Goal: Task Accomplishment & Management: Use online tool/utility

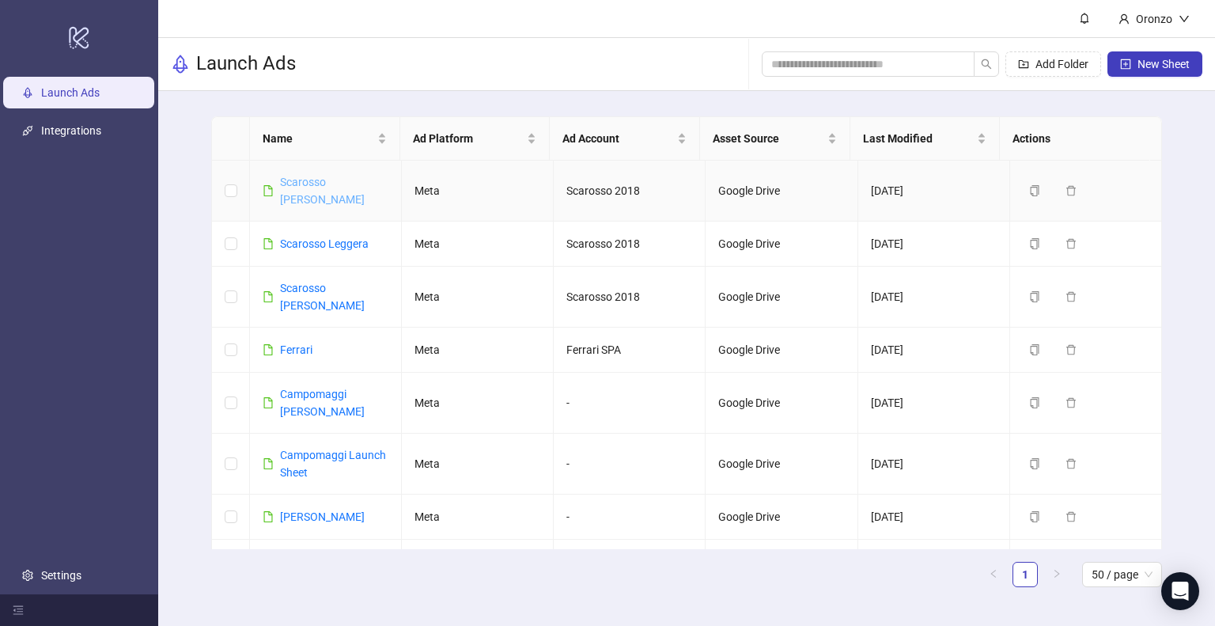
click at [331, 186] on link "Scarosso [PERSON_NAME]" at bounding box center [322, 191] width 85 height 30
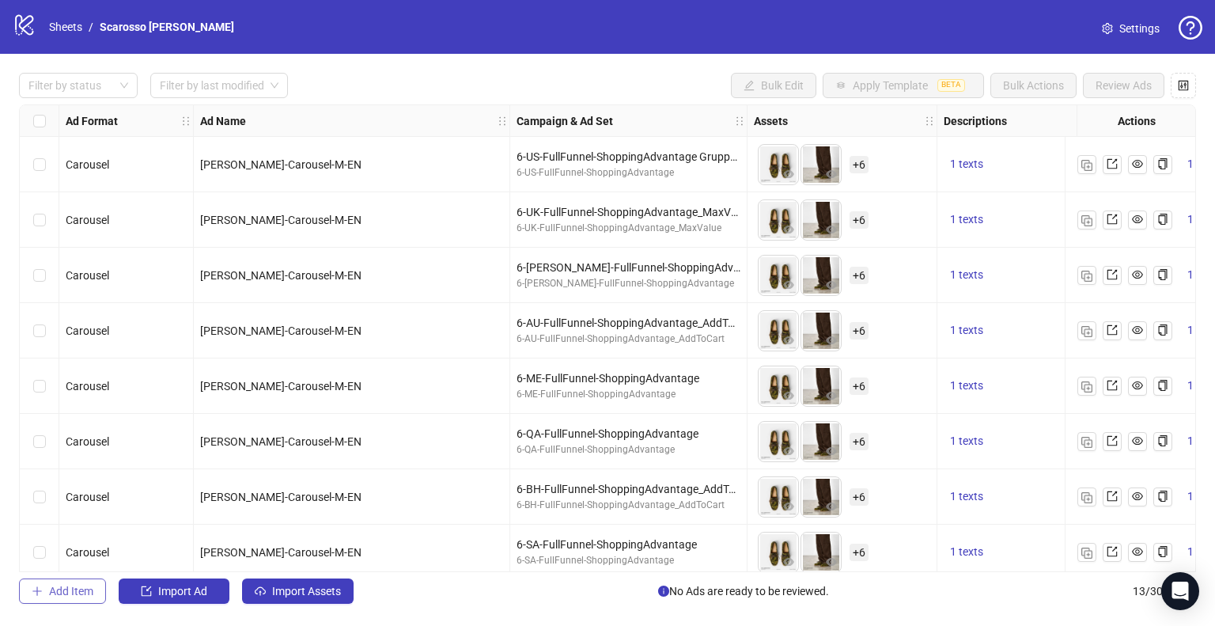
click at [82, 591] on span "Add Item" at bounding box center [71, 590] width 44 height 13
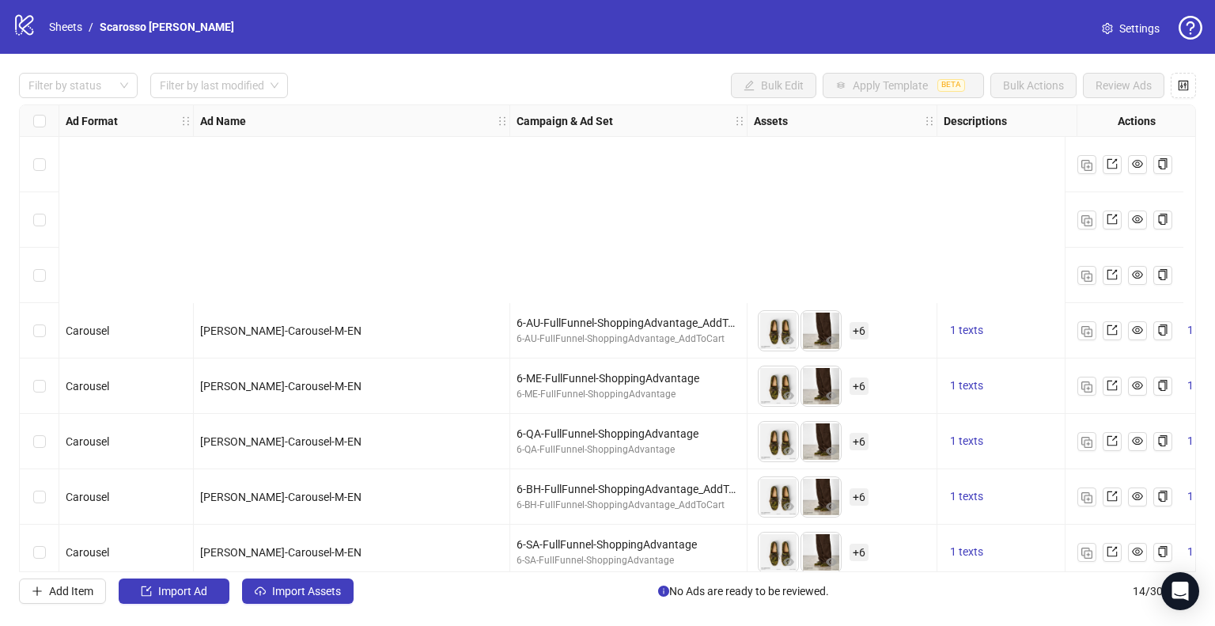
scroll to position [346, 0]
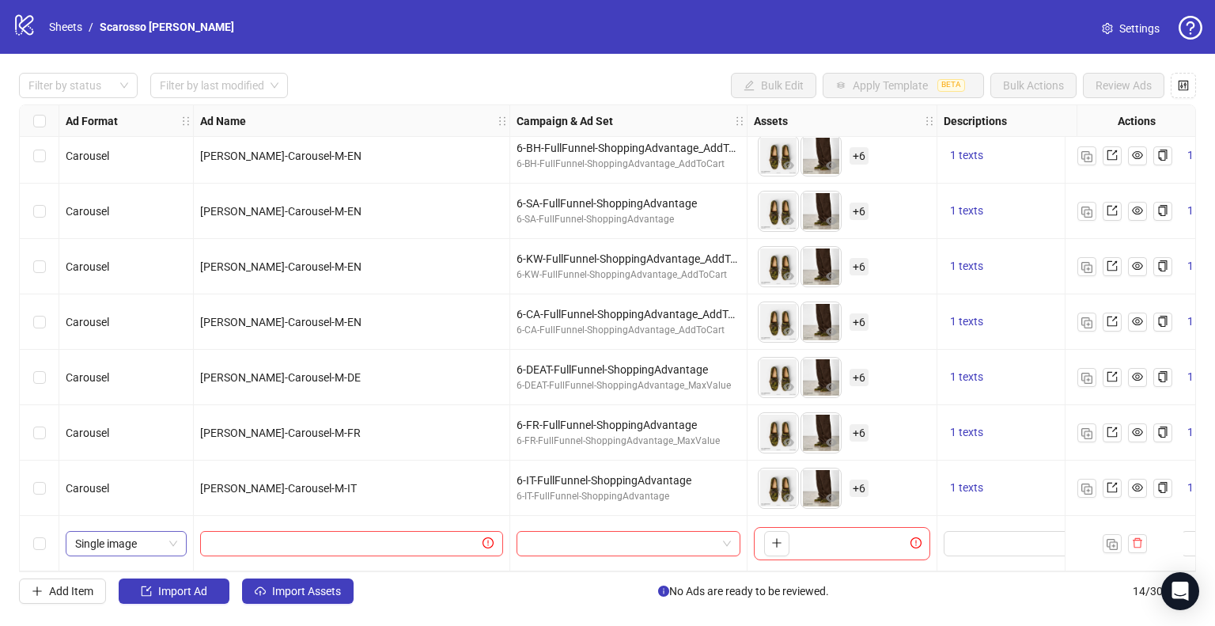
click at [174, 538] on span "Single image" at bounding box center [126, 543] width 102 height 24
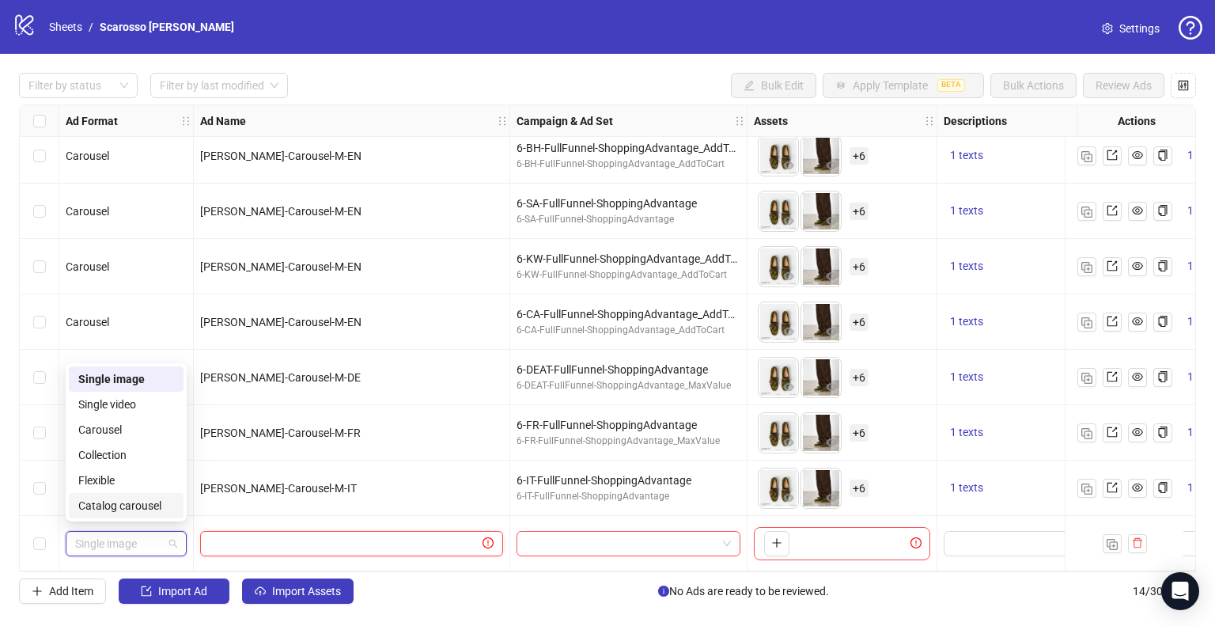
click at [308, 537] on input "text" at bounding box center [345, 543] width 270 height 17
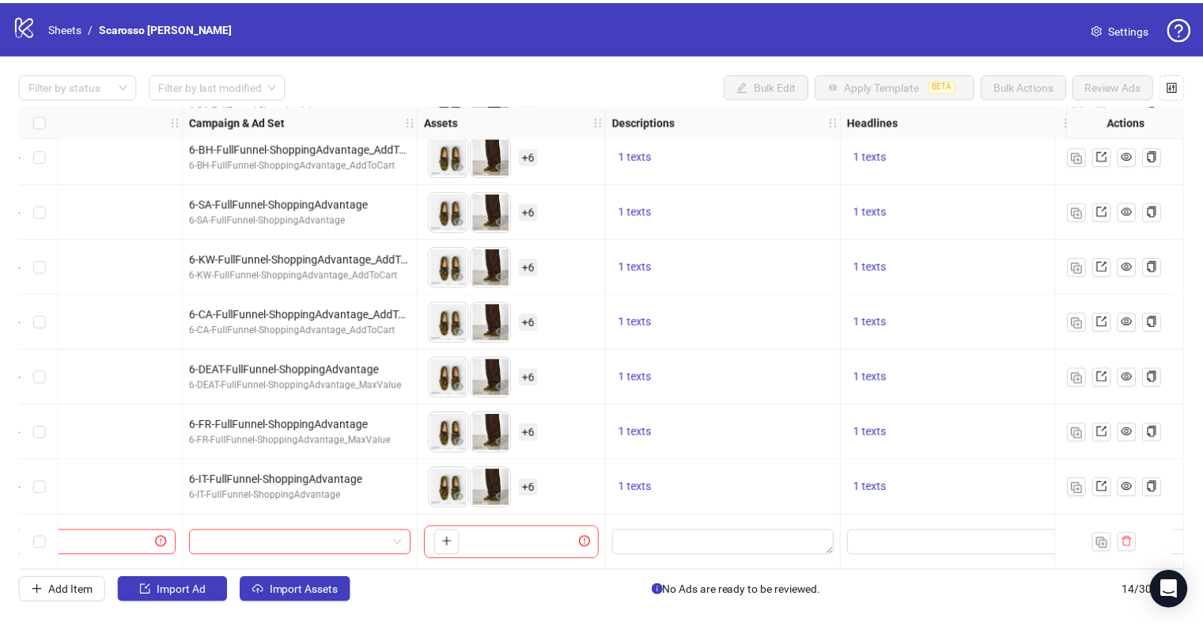
scroll to position [346, 325]
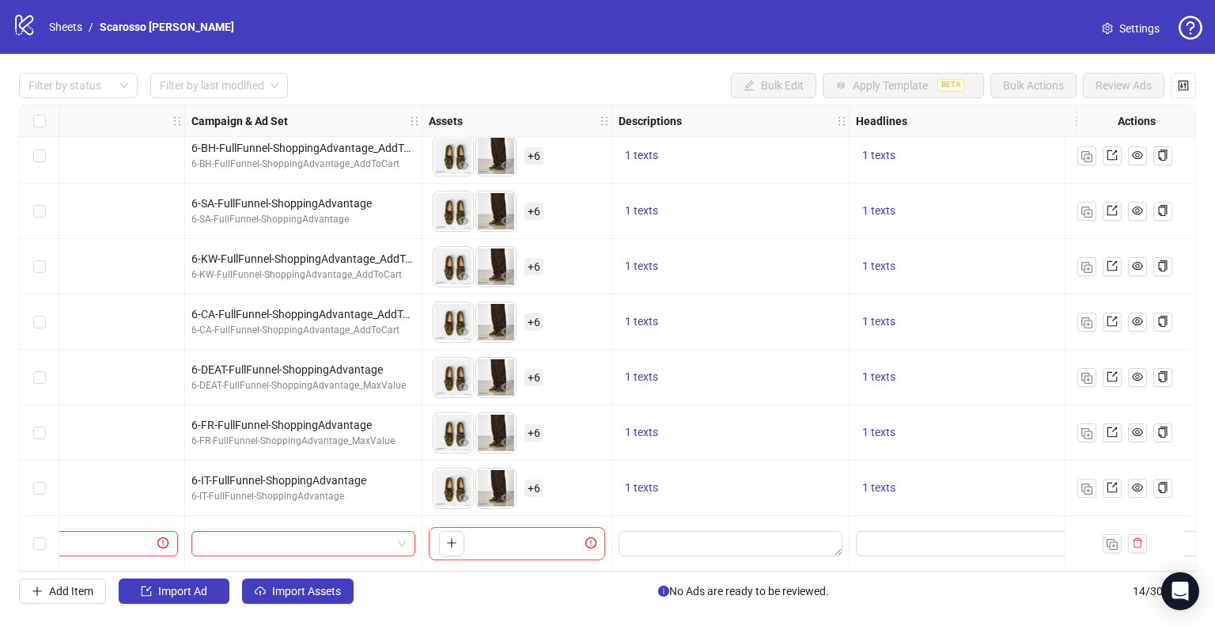
click at [539, 263] on span "+ 6" at bounding box center [533, 266] width 19 height 17
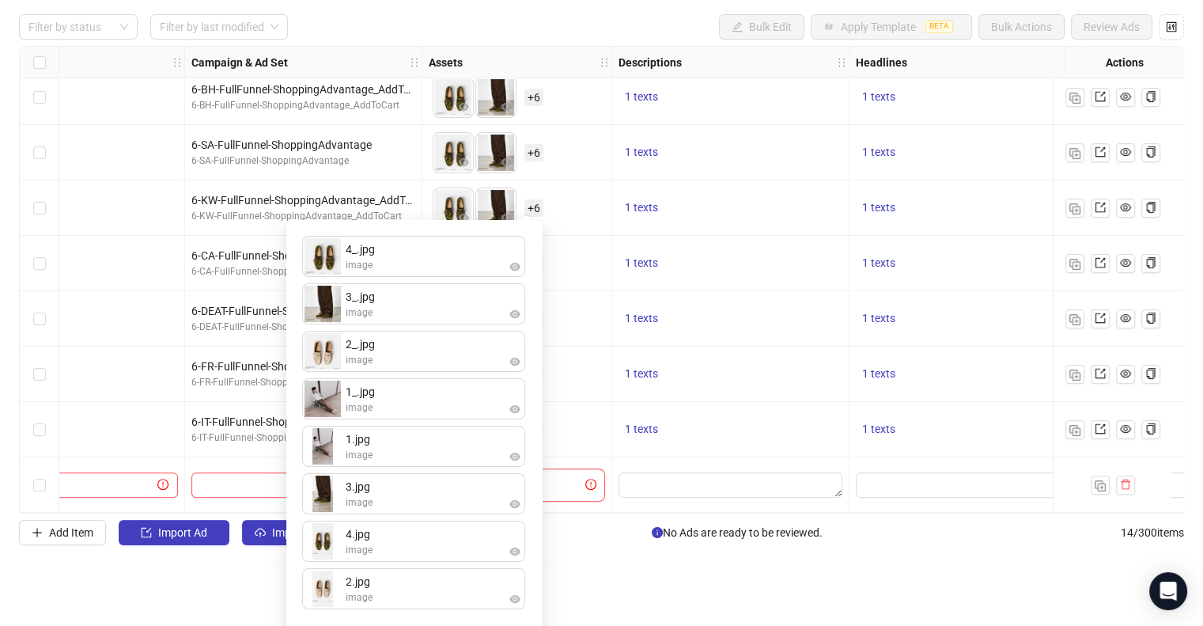
scroll to position [58, 0]
click at [139, 568] on html "logo/logo-mobile Sheets / Scarosso [PERSON_NAME] Settings Filter by status Filt…" at bounding box center [601, 255] width 1203 height 626
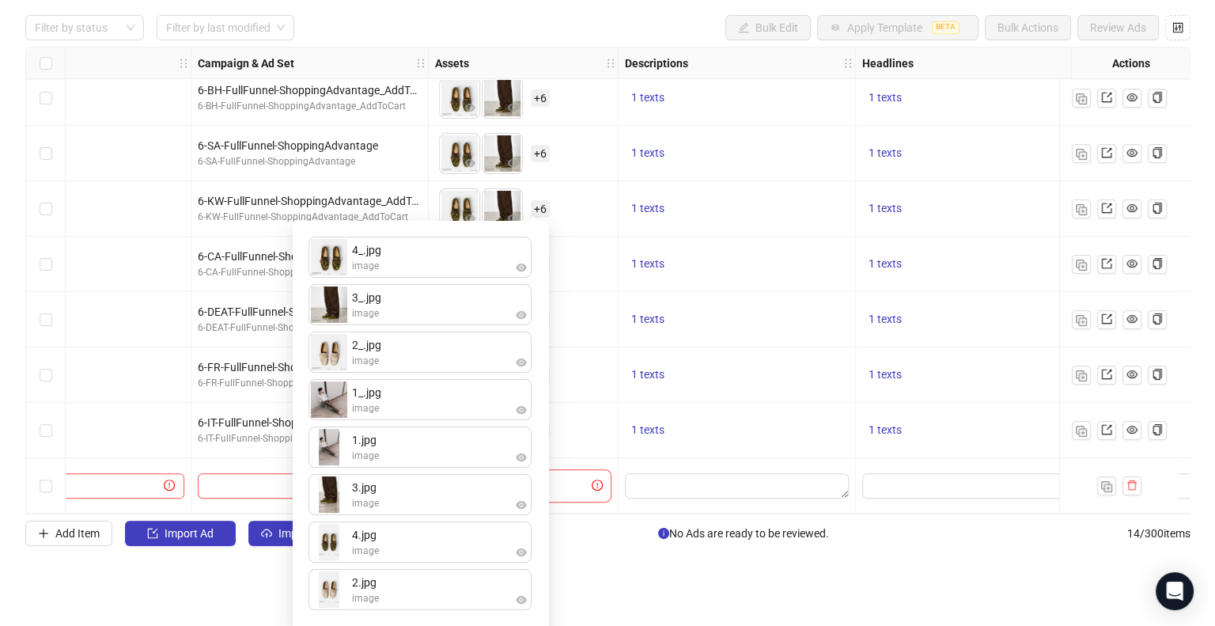
scroll to position [0, 0]
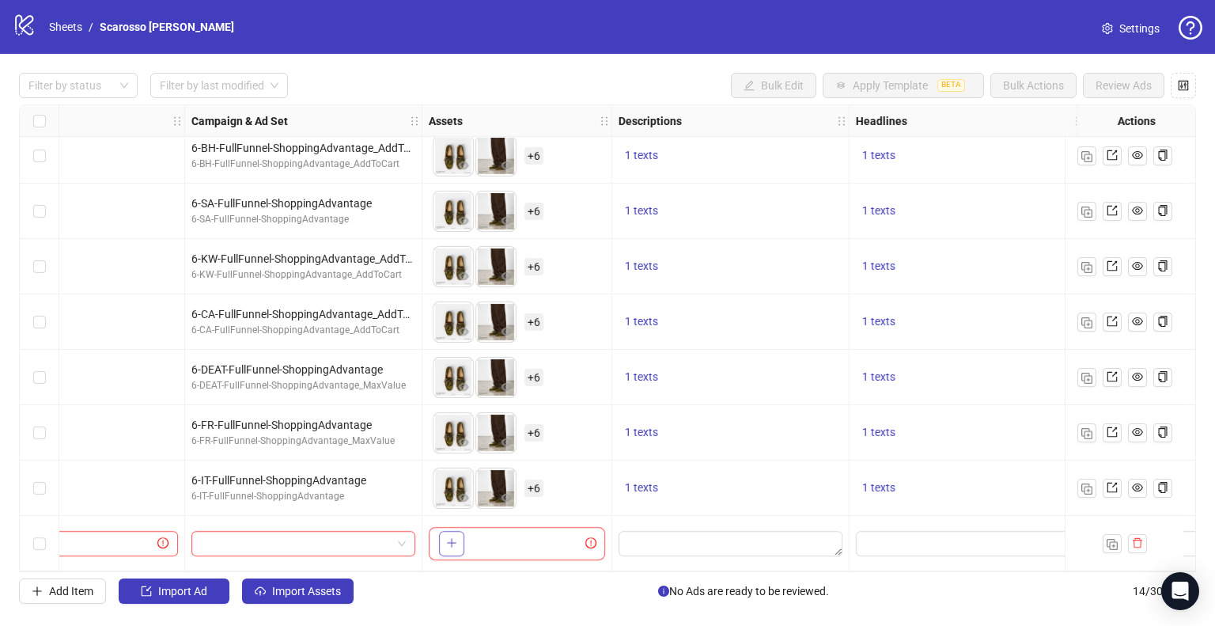
click at [448, 539] on icon "plus" at bounding box center [451, 542] width 11 height 11
click at [1137, 538] on icon "delete" at bounding box center [1137, 543] width 9 height 10
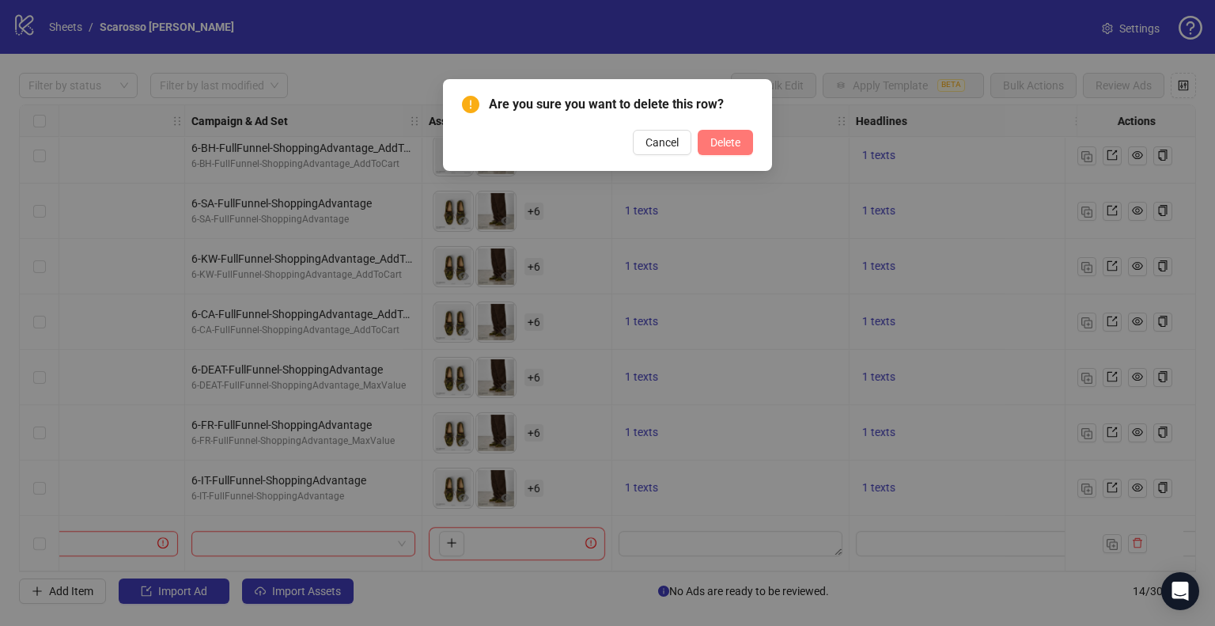
click at [739, 131] on button "Delete" at bounding box center [725, 142] width 55 height 25
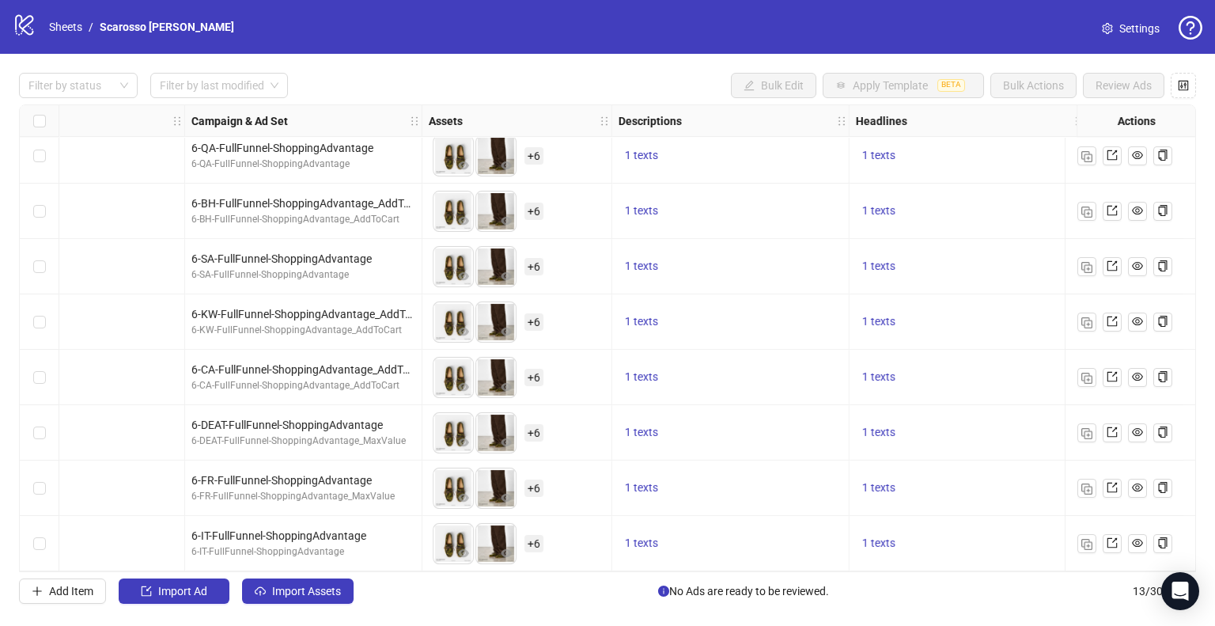
scroll to position [291, 325]
click at [78, 22] on link "Sheets" at bounding box center [66, 26] width 40 height 17
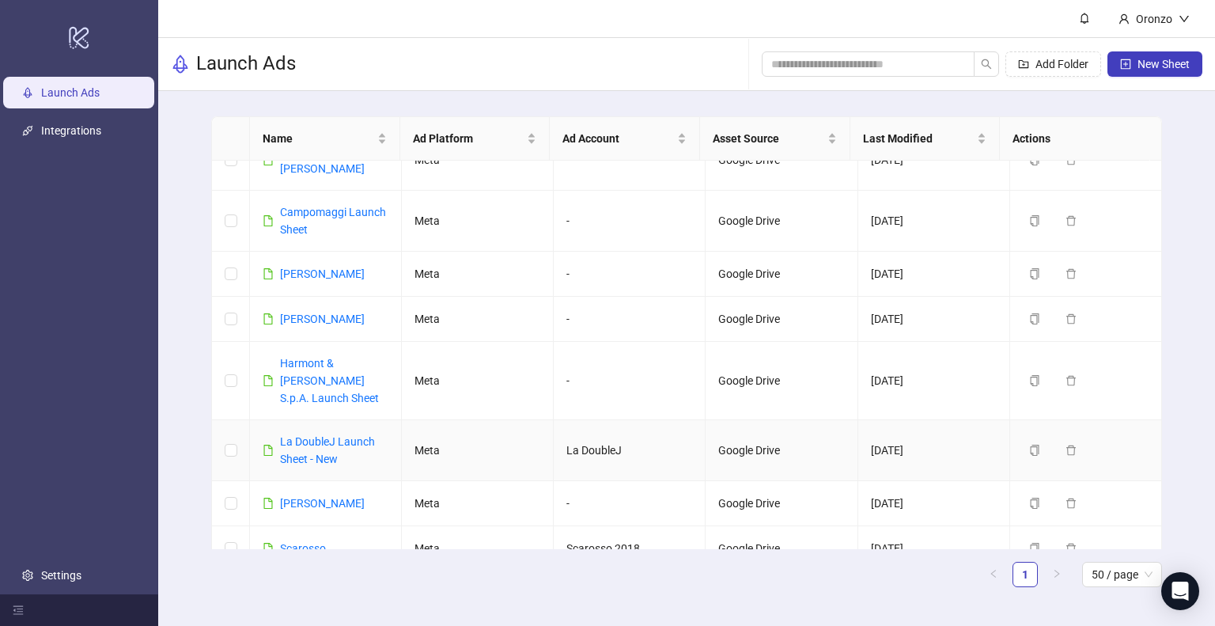
scroll to position [242, 0]
click at [319, 436] on link "La DoubleJ Launch Sheet - New" at bounding box center [327, 451] width 95 height 30
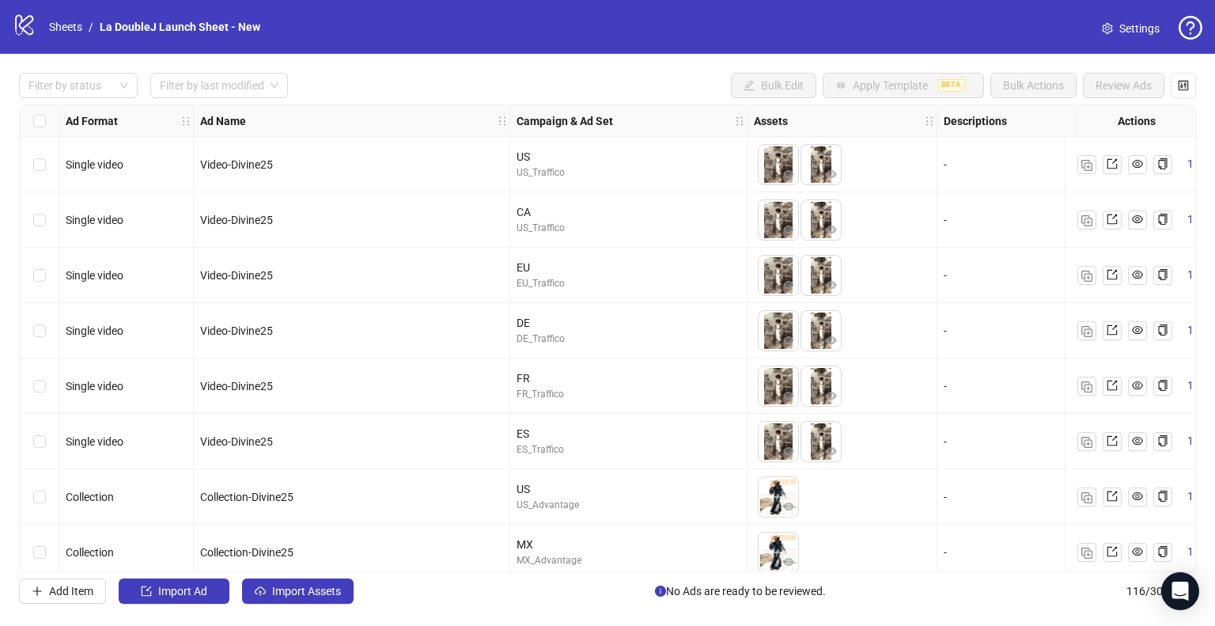
scroll to position [291, 0]
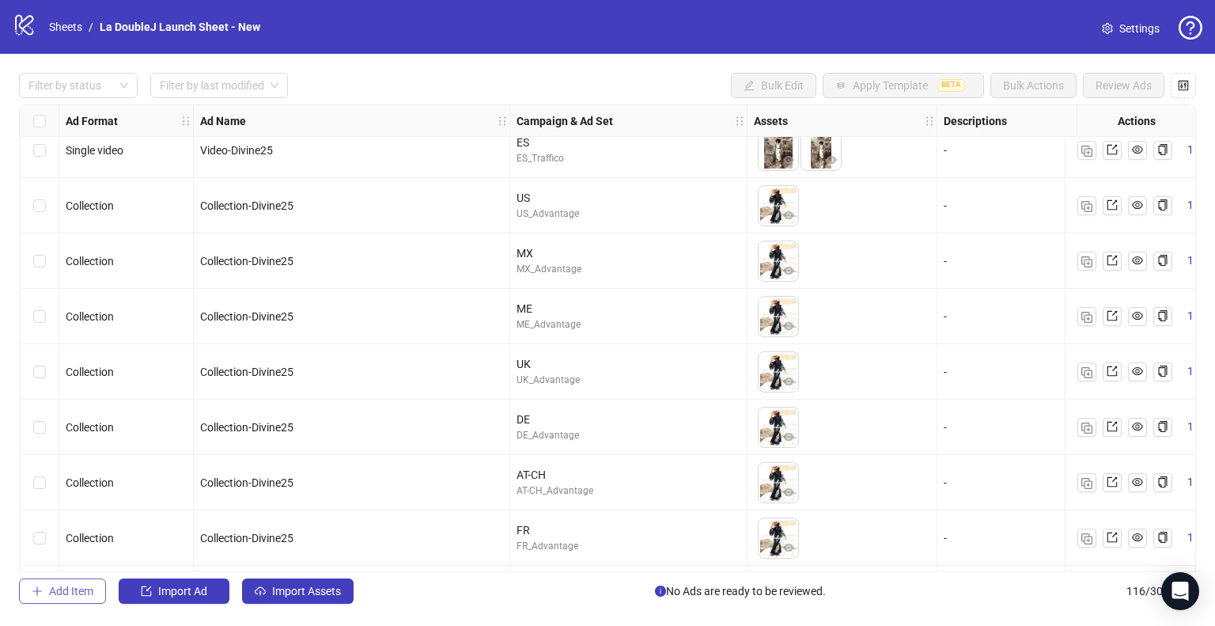
click at [58, 601] on button "Add Item" at bounding box center [62, 590] width 87 height 25
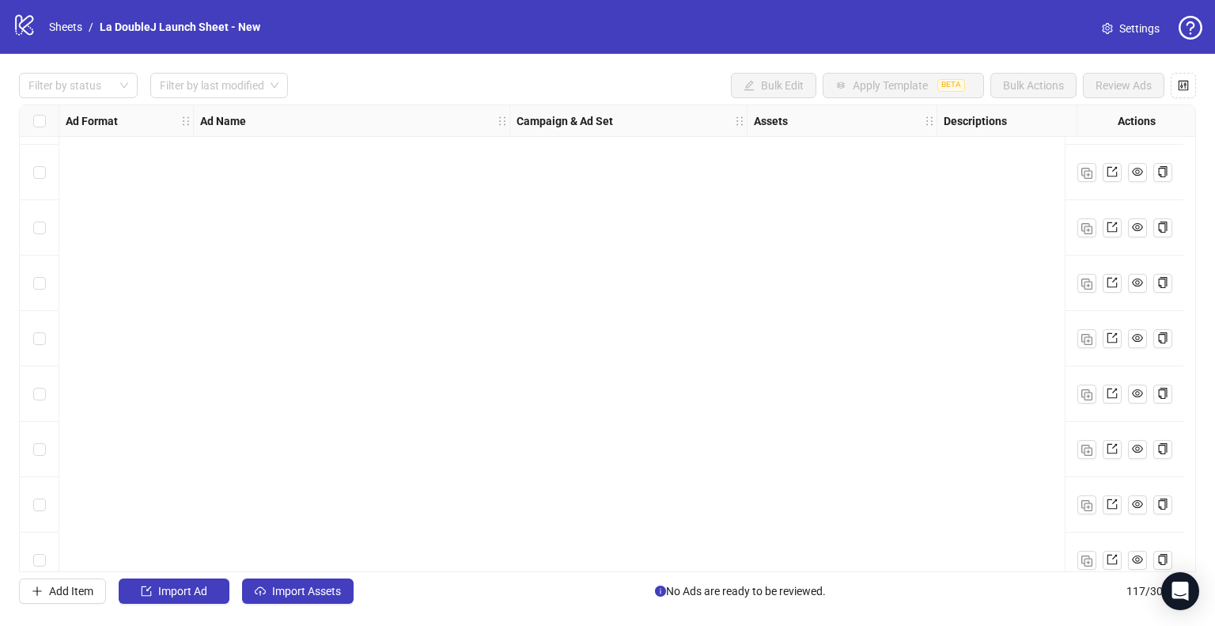
scroll to position [6049, 0]
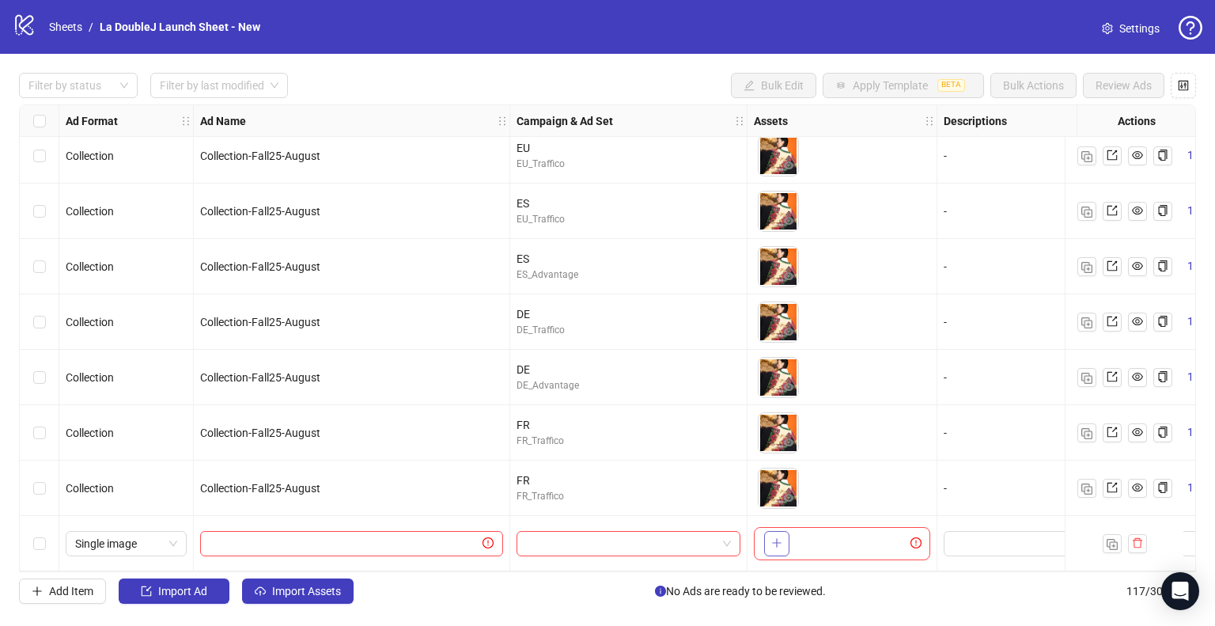
click at [770, 534] on button "button" at bounding box center [776, 543] width 25 height 25
click at [1126, 557] on div at bounding box center [1124, 543] width 119 height 55
click at [1135, 538] on icon "delete" at bounding box center [1137, 542] width 11 height 11
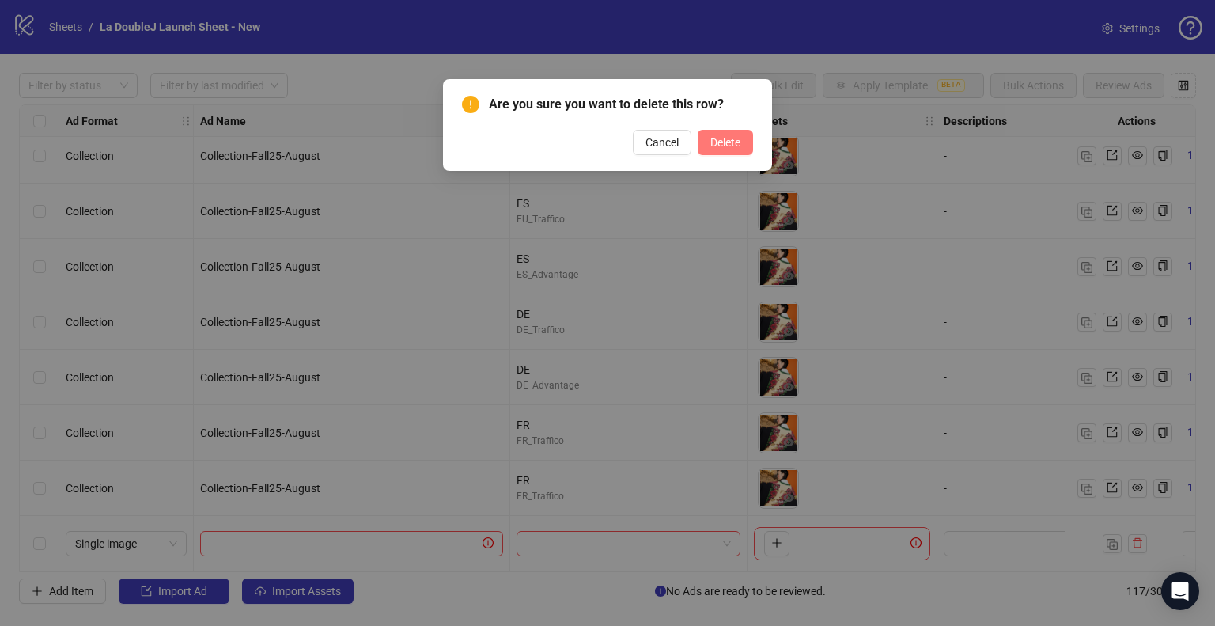
click at [718, 138] on span "Delete" at bounding box center [725, 142] width 30 height 13
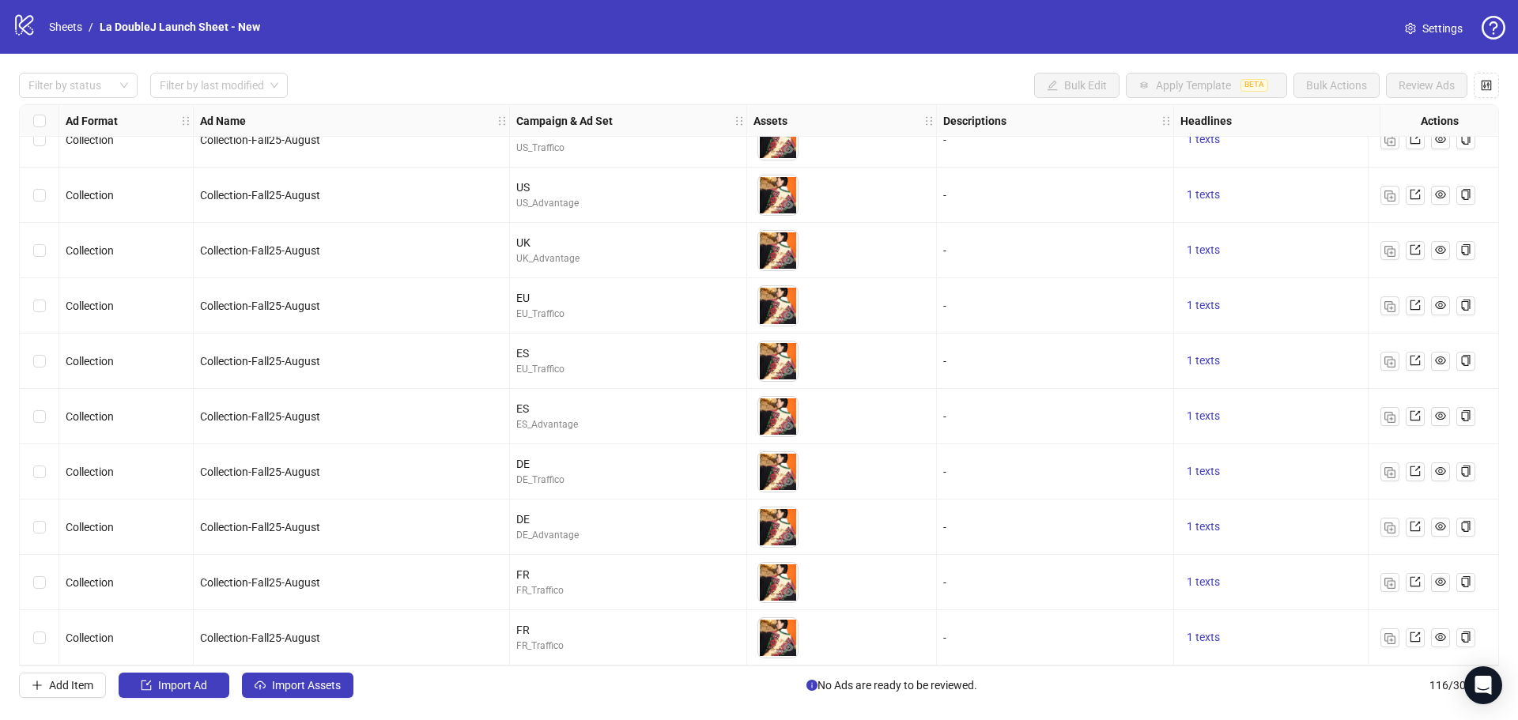
scroll to position [5899, 0]
